Goal: Task Accomplishment & Management: Manage account settings

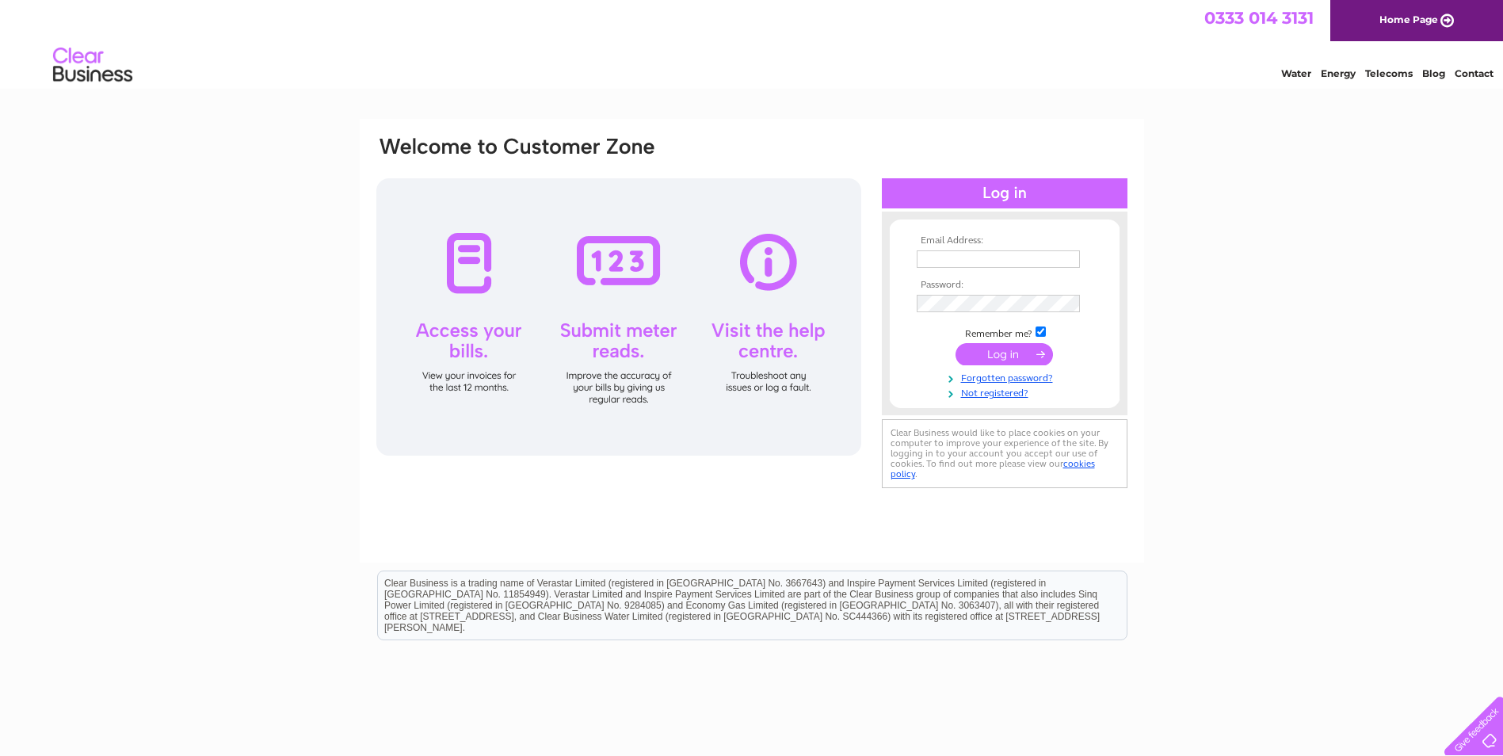
type input "karenmulholland@mcgheesbakery.co.uk"
click at [1006, 349] on input "submit" at bounding box center [1004, 354] width 97 height 22
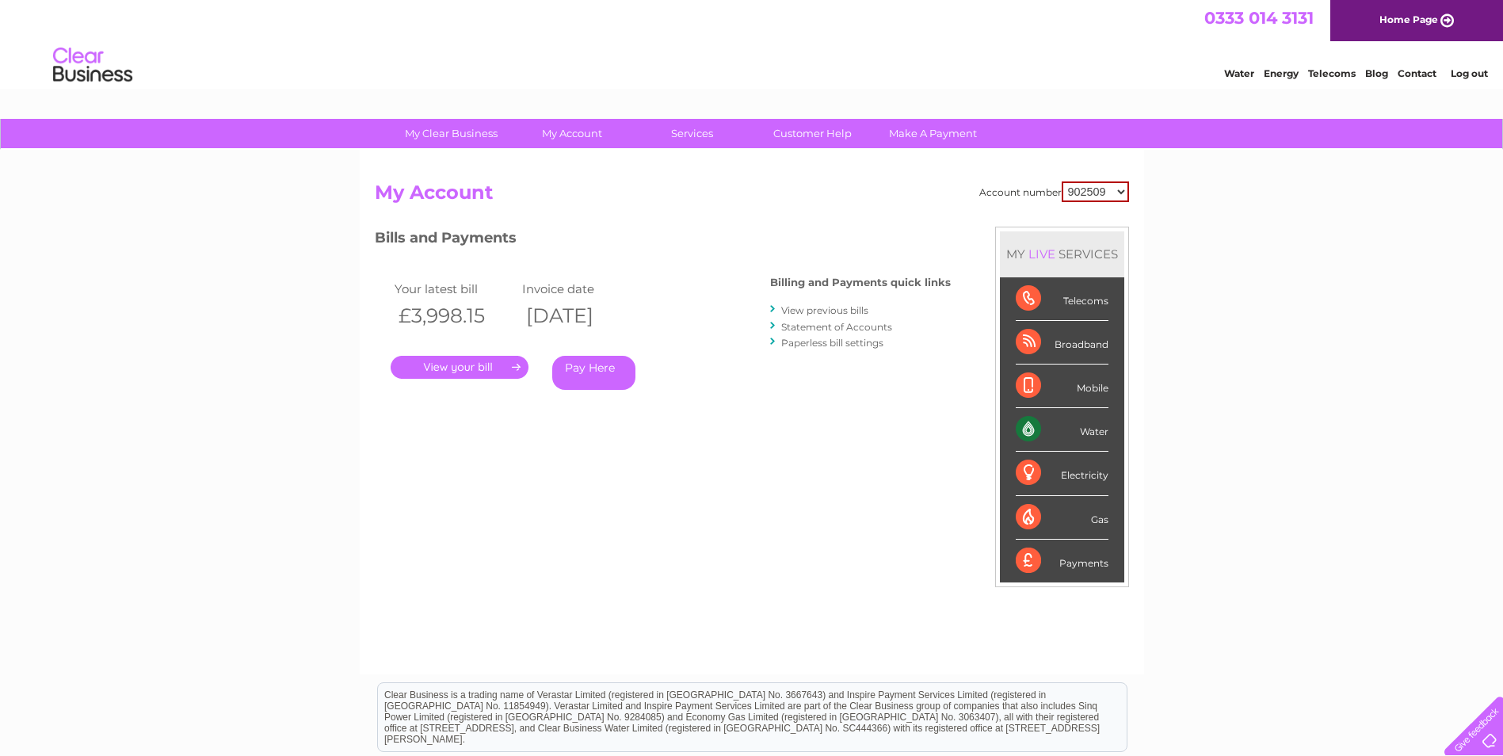
click at [479, 371] on link "." at bounding box center [460, 367] width 138 height 23
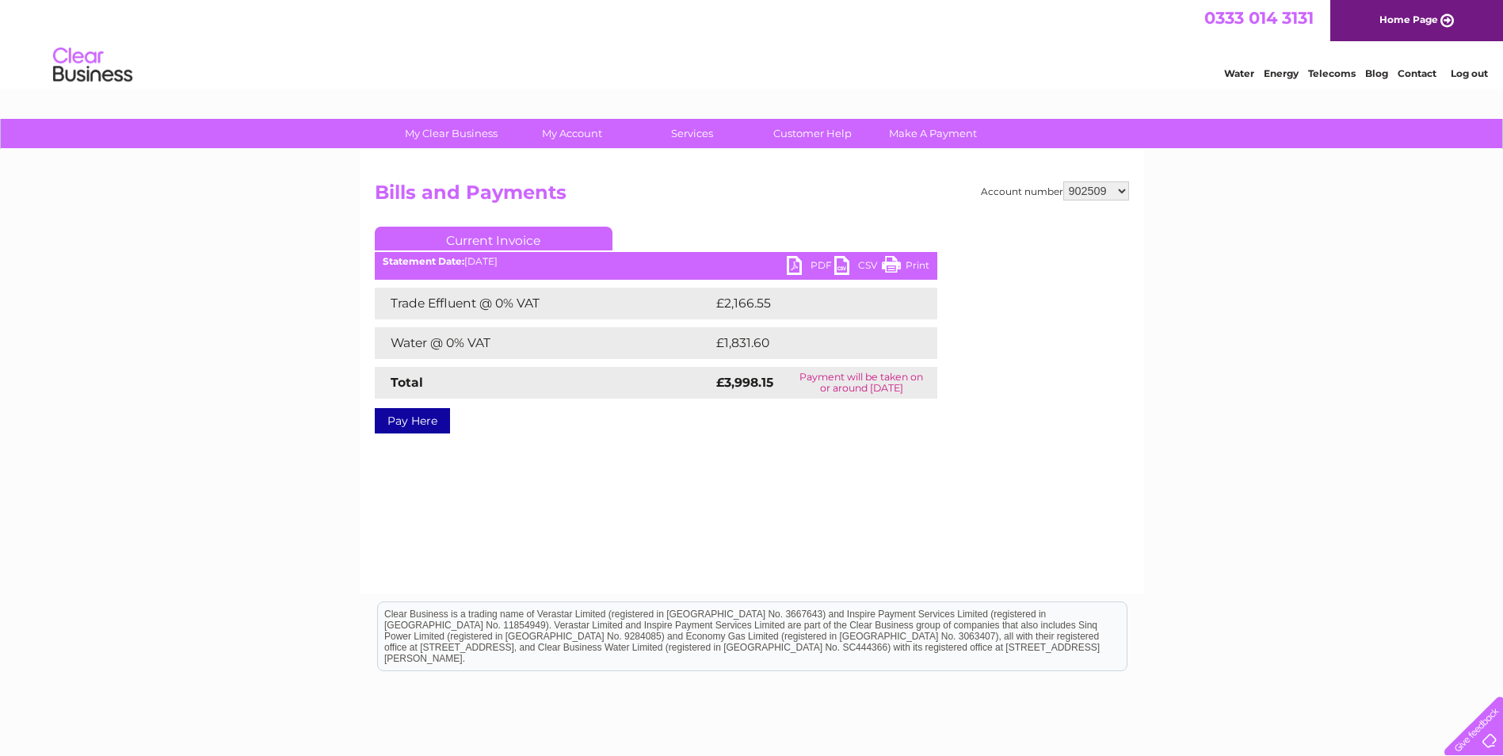
click at [798, 269] on link "PDF" at bounding box center [811, 267] width 48 height 23
click at [1099, 203] on h2 "Bills and Payments" at bounding box center [752, 196] width 754 height 30
click at [1099, 193] on select "902509 1093631" at bounding box center [1096, 190] width 66 height 19
select select "1093631"
click at [1063, 181] on select "902509 1093631" at bounding box center [1096, 190] width 66 height 19
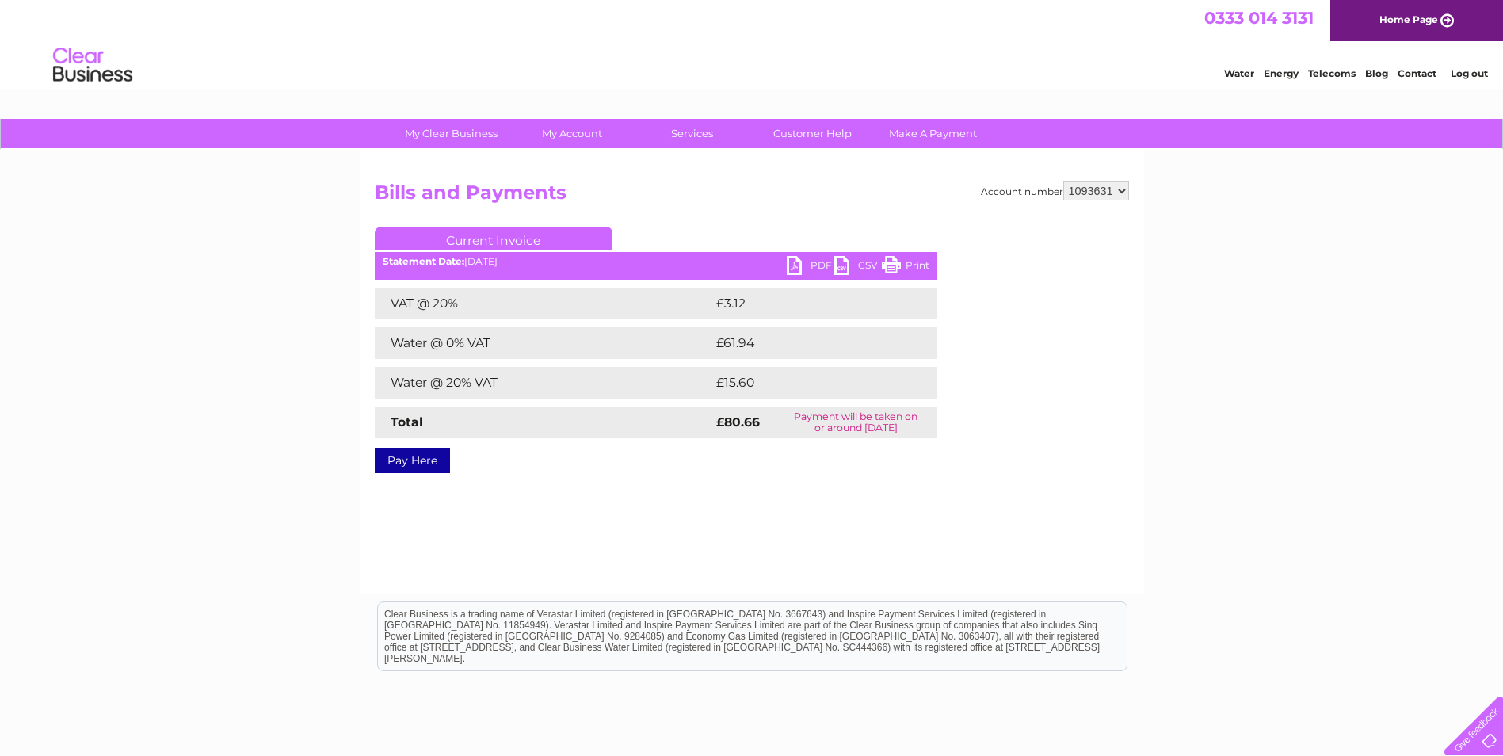
click at [806, 269] on link "PDF" at bounding box center [811, 267] width 48 height 23
